Goal: Navigation & Orientation: Find specific page/section

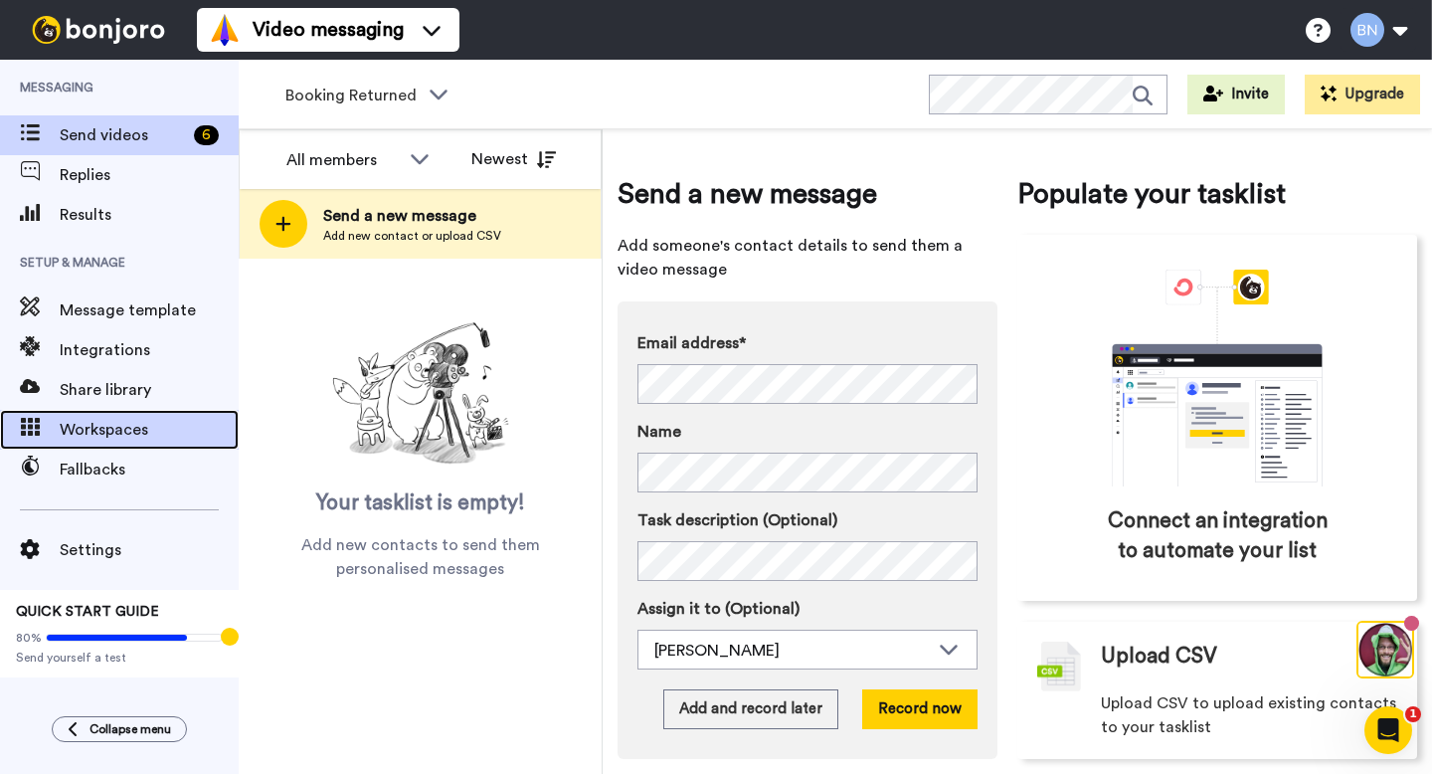
click at [156, 421] on span "Workspaces" at bounding box center [149, 430] width 179 height 24
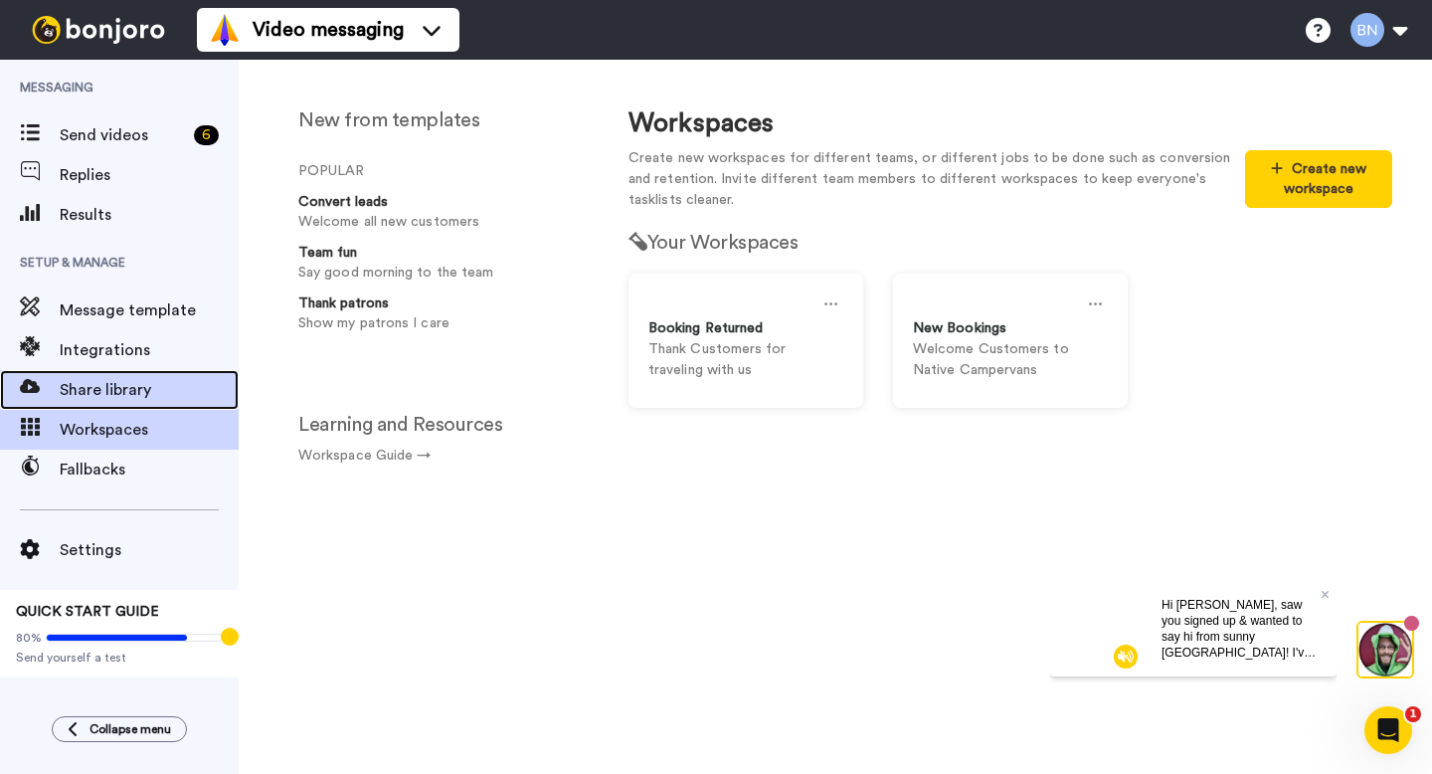
click at [133, 385] on span "Share library" at bounding box center [149, 390] width 179 height 24
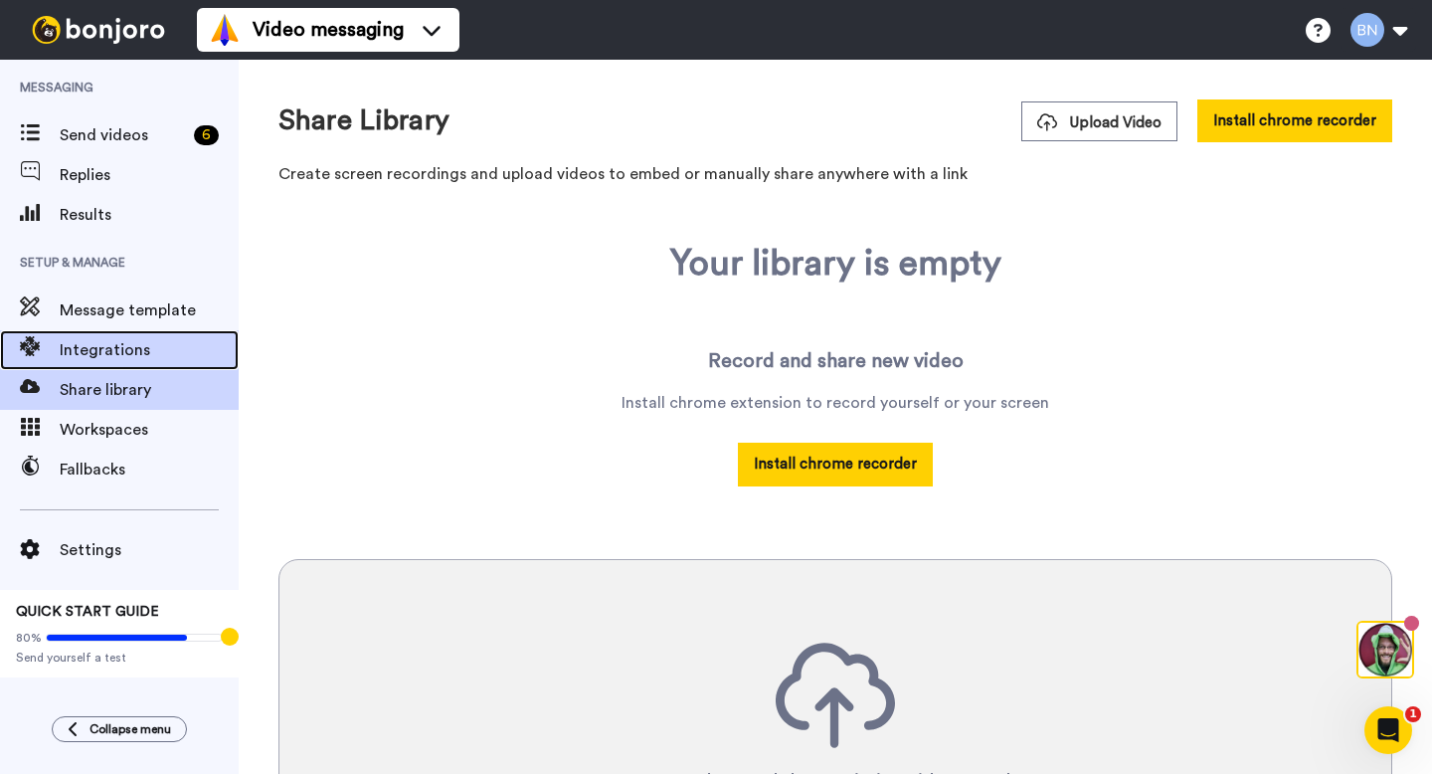
click at [163, 364] on div "Integrations" at bounding box center [119, 350] width 239 height 40
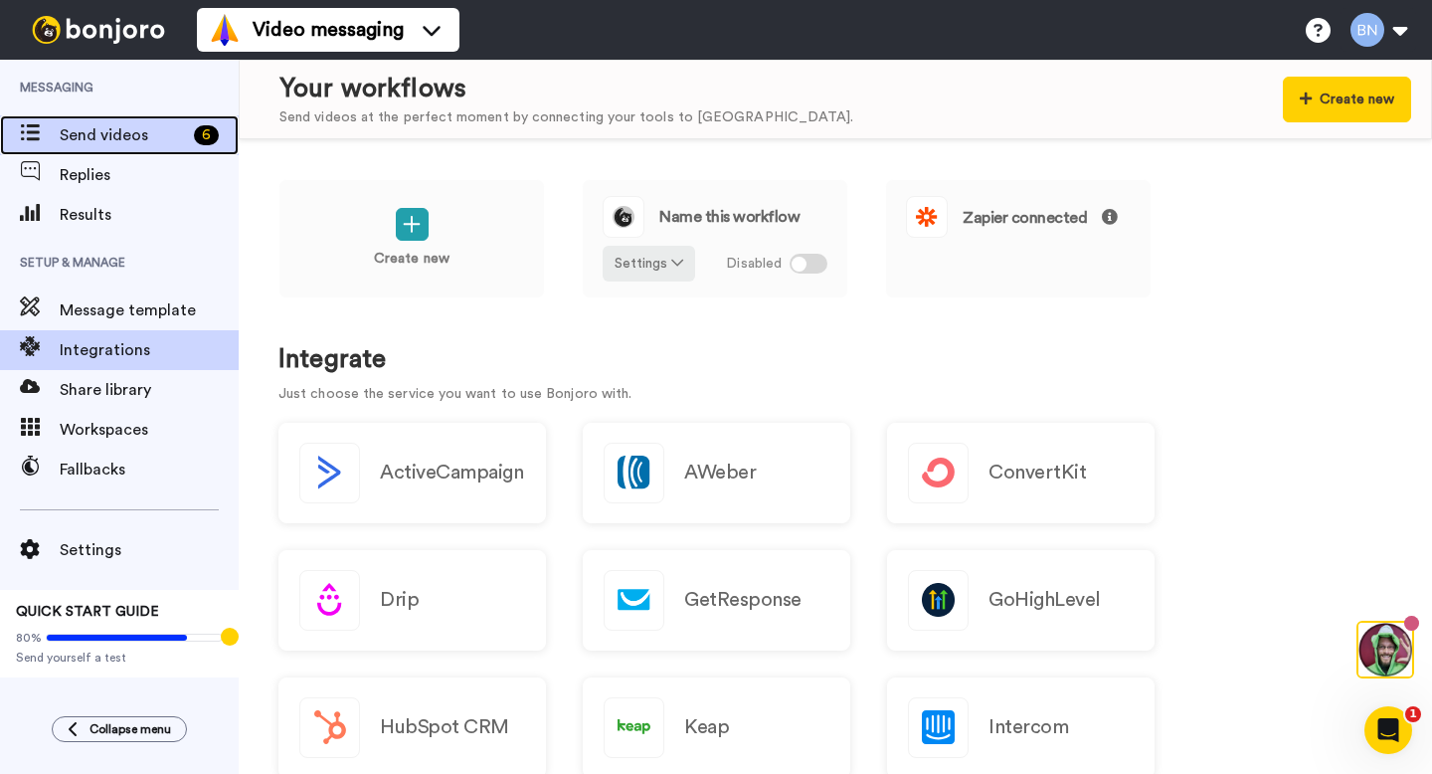
click at [127, 140] on span "Send videos" at bounding box center [123, 135] width 126 height 24
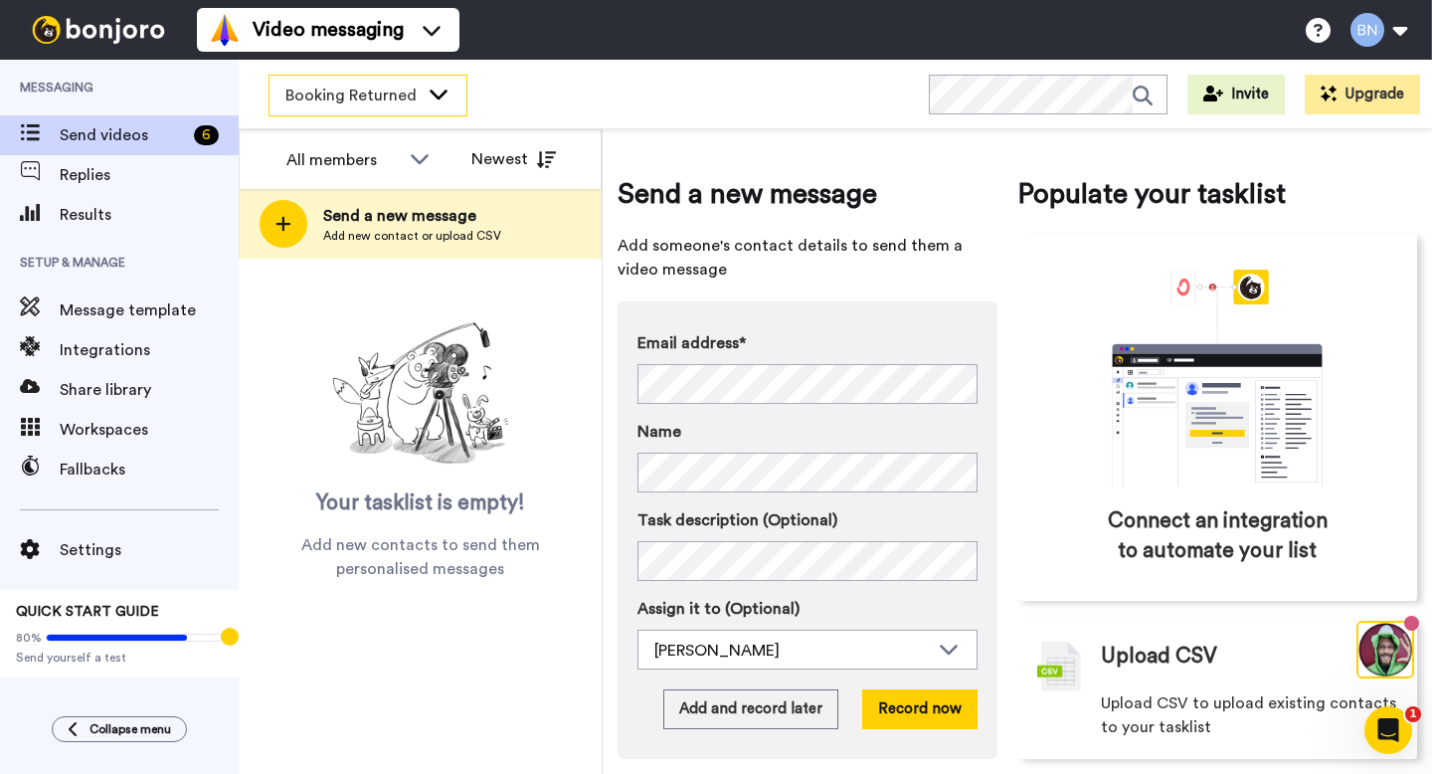
click at [390, 105] on span "Booking Returned" at bounding box center [351, 96] width 133 height 24
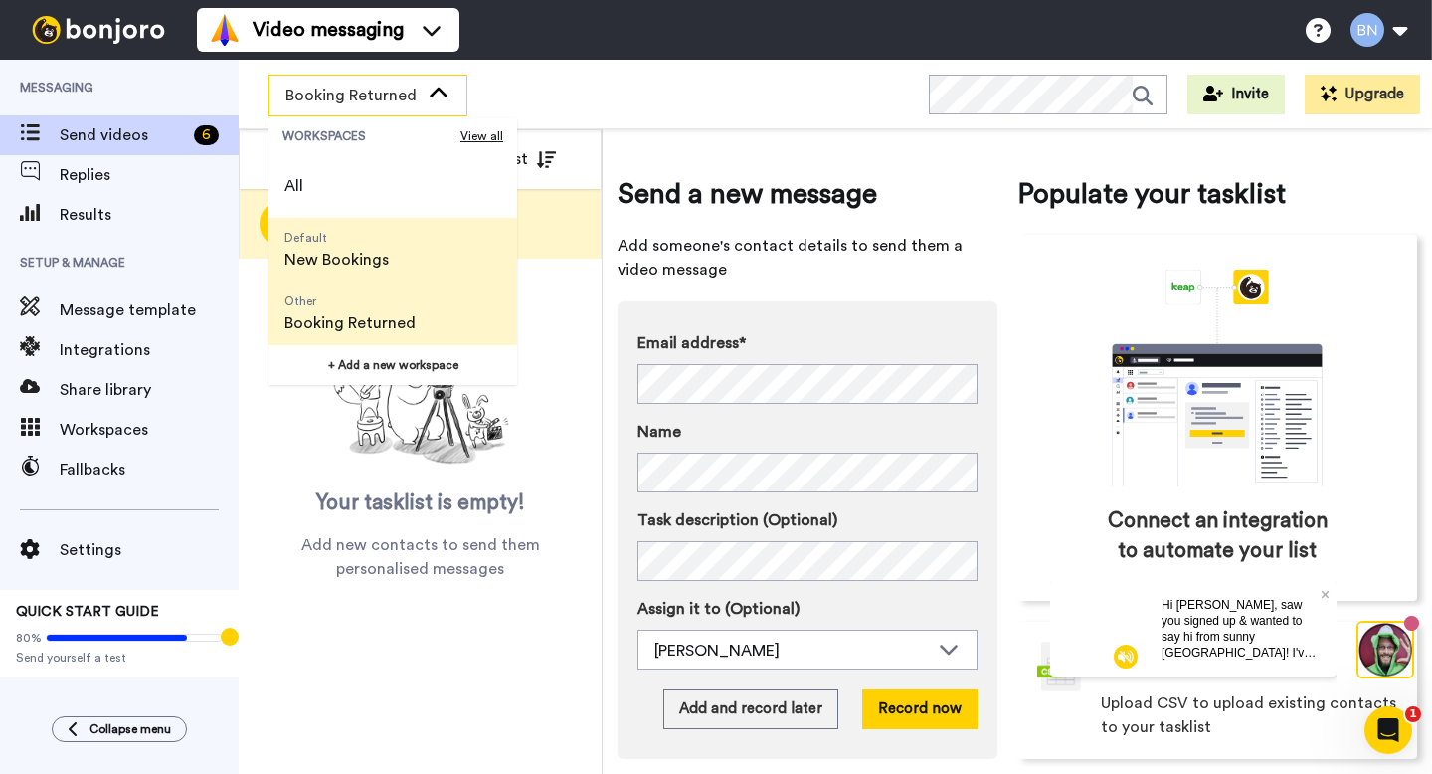
click at [381, 250] on span "New Bookings" at bounding box center [336, 260] width 104 height 24
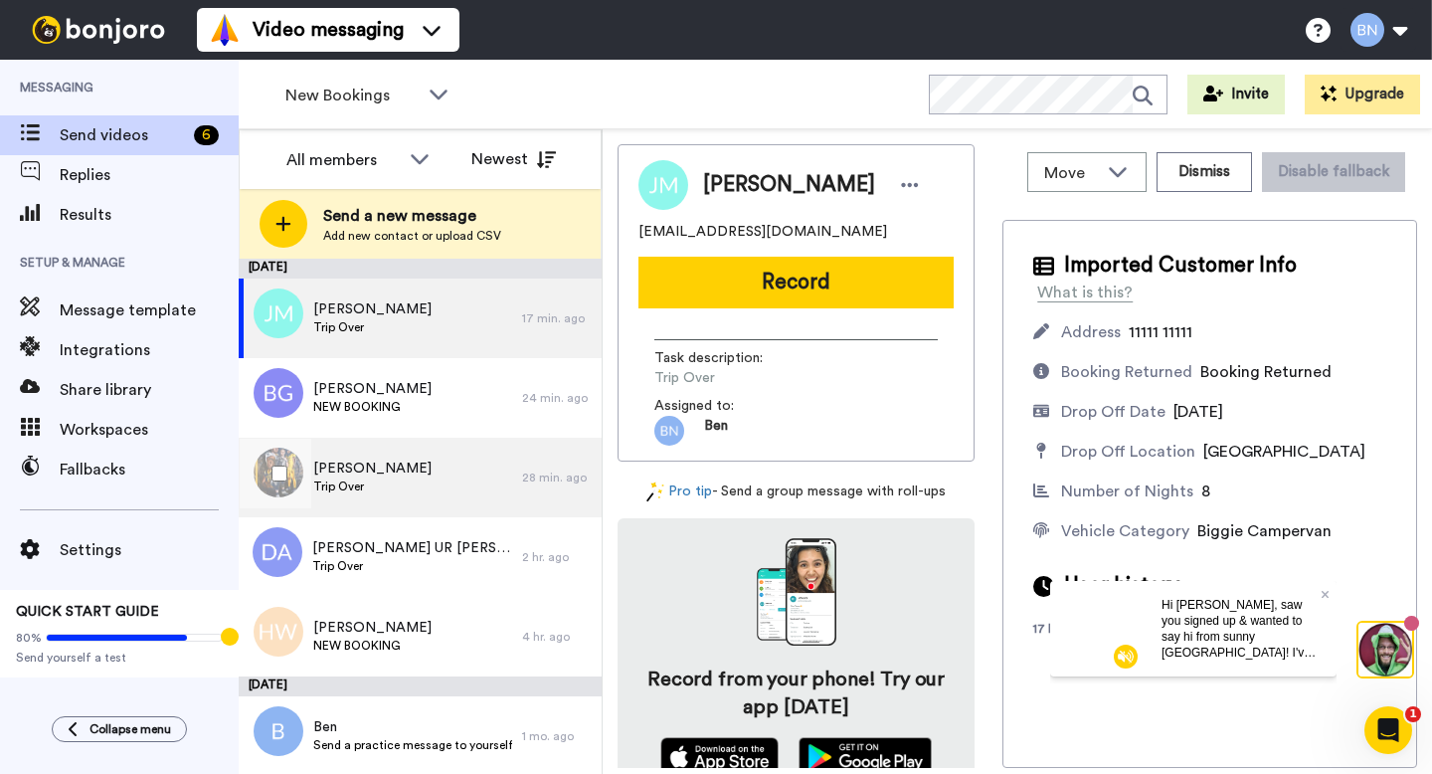
click at [432, 488] on span "Trip Over" at bounding box center [372, 486] width 118 height 16
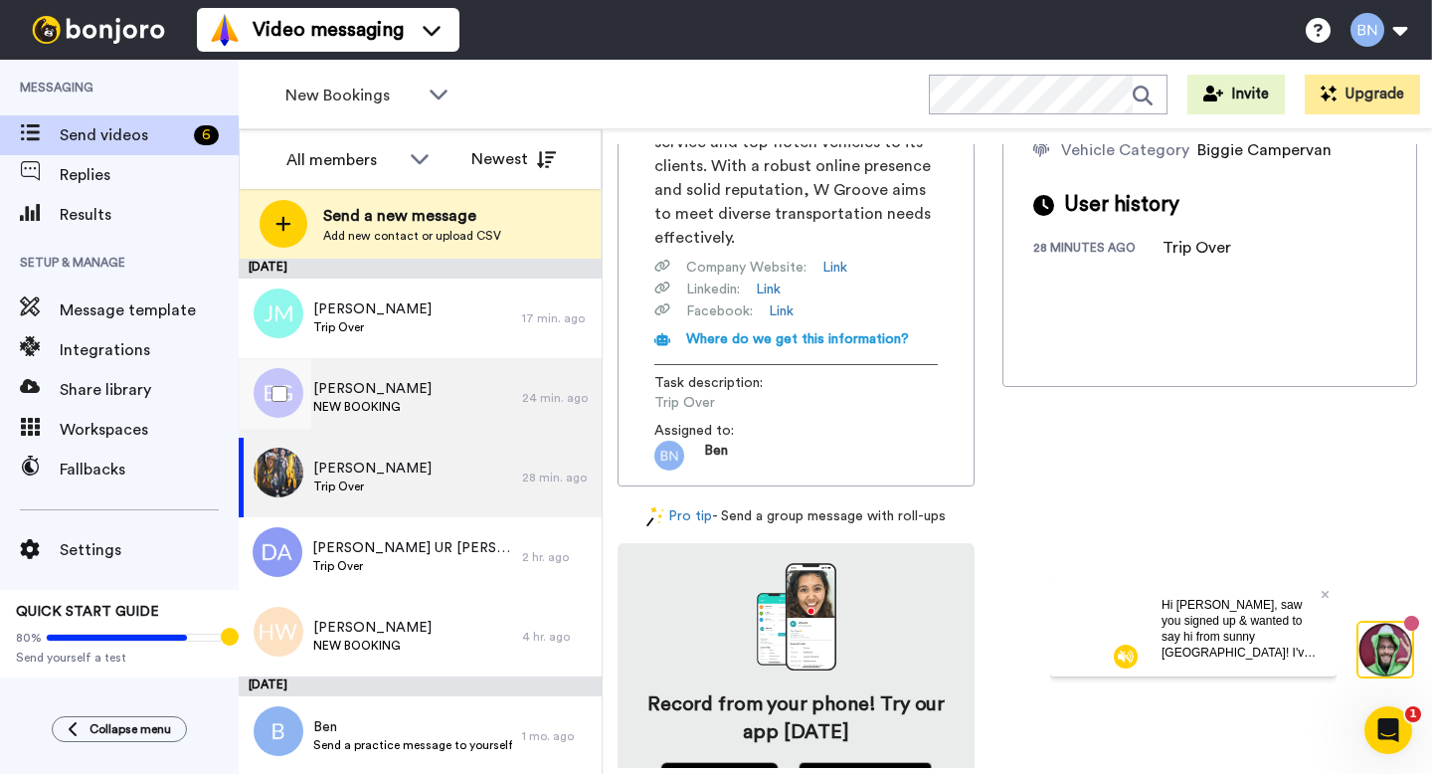
scroll to position [2, 0]
